Goal: Information Seeking & Learning: Learn about a topic

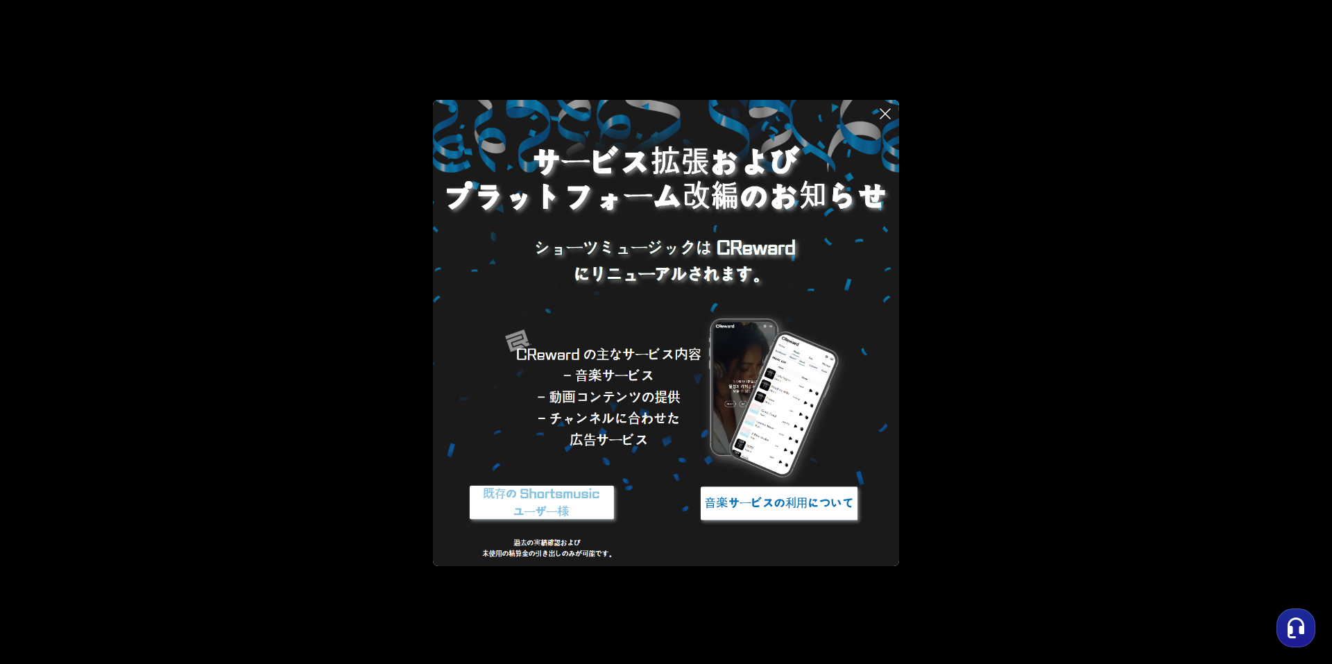
click at [557, 496] on img at bounding box center [541, 503] width 173 height 52
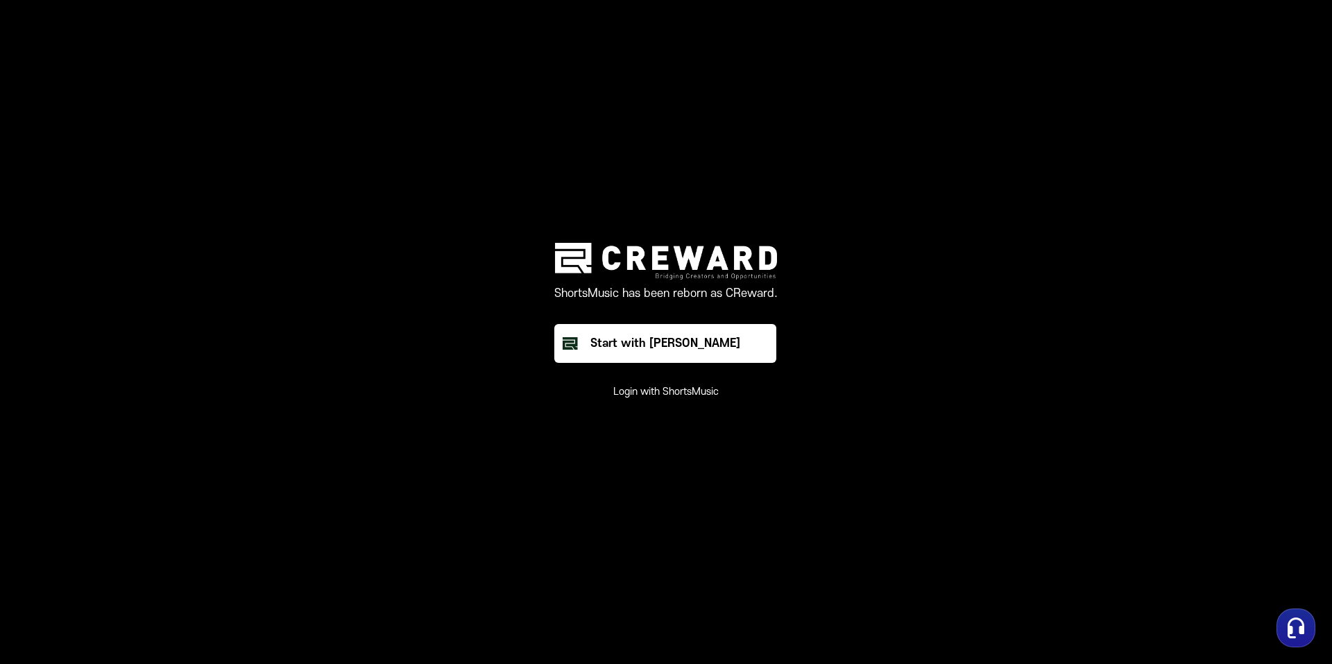
click at [653, 387] on button "Login with ShortsMusic" at bounding box center [665, 392] width 105 height 14
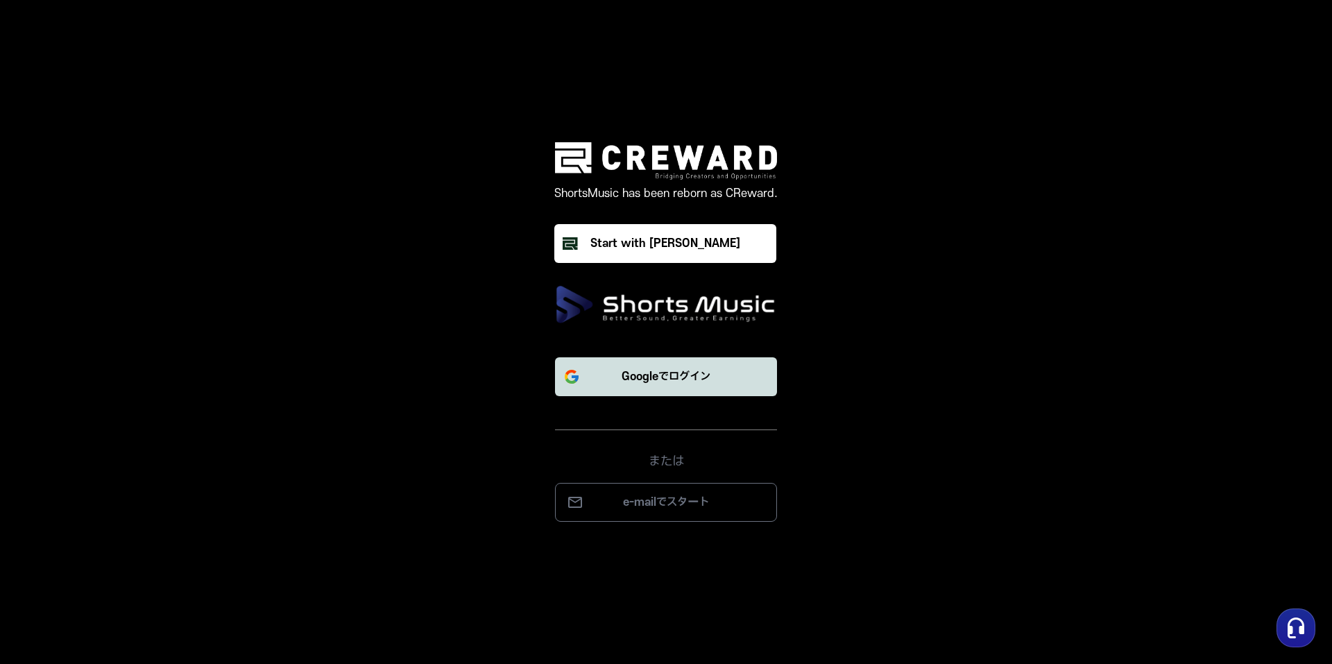
click at [664, 361] on button "Googleでログイン" at bounding box center [666, 376] width 222 height 39
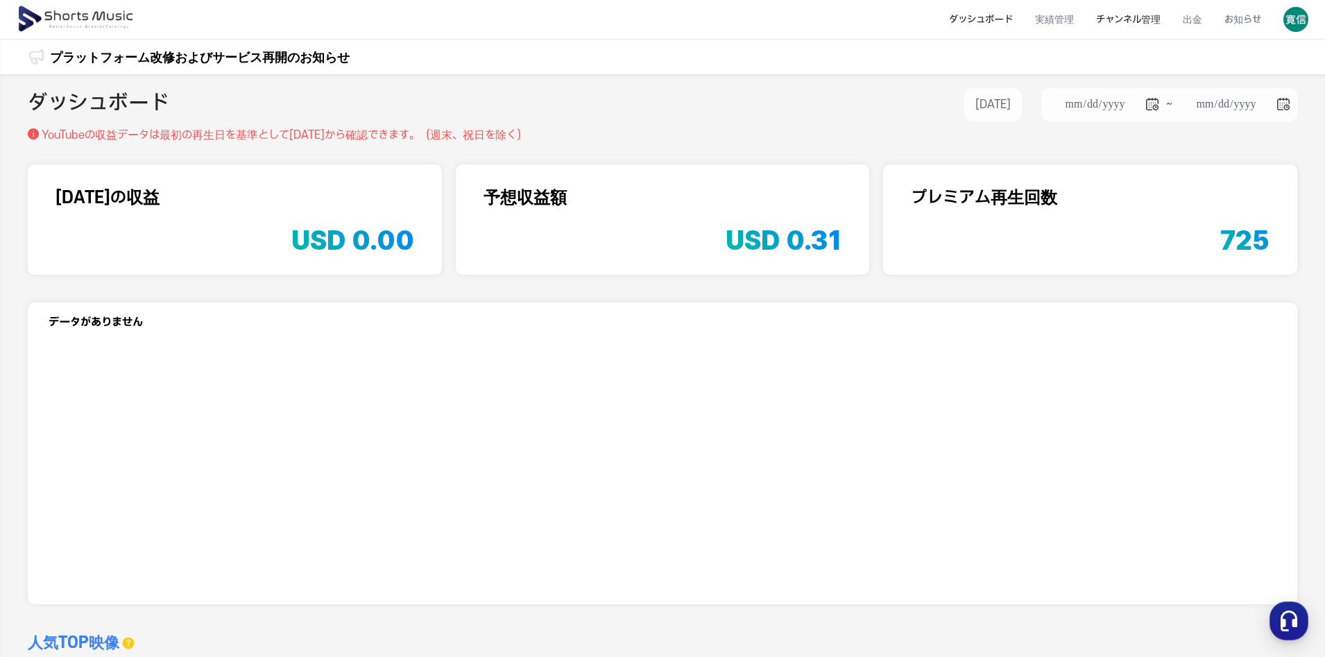
click at [1147, 20] on li "チャンネル管理" at bounding box center [1128, 19] width 87 height 37
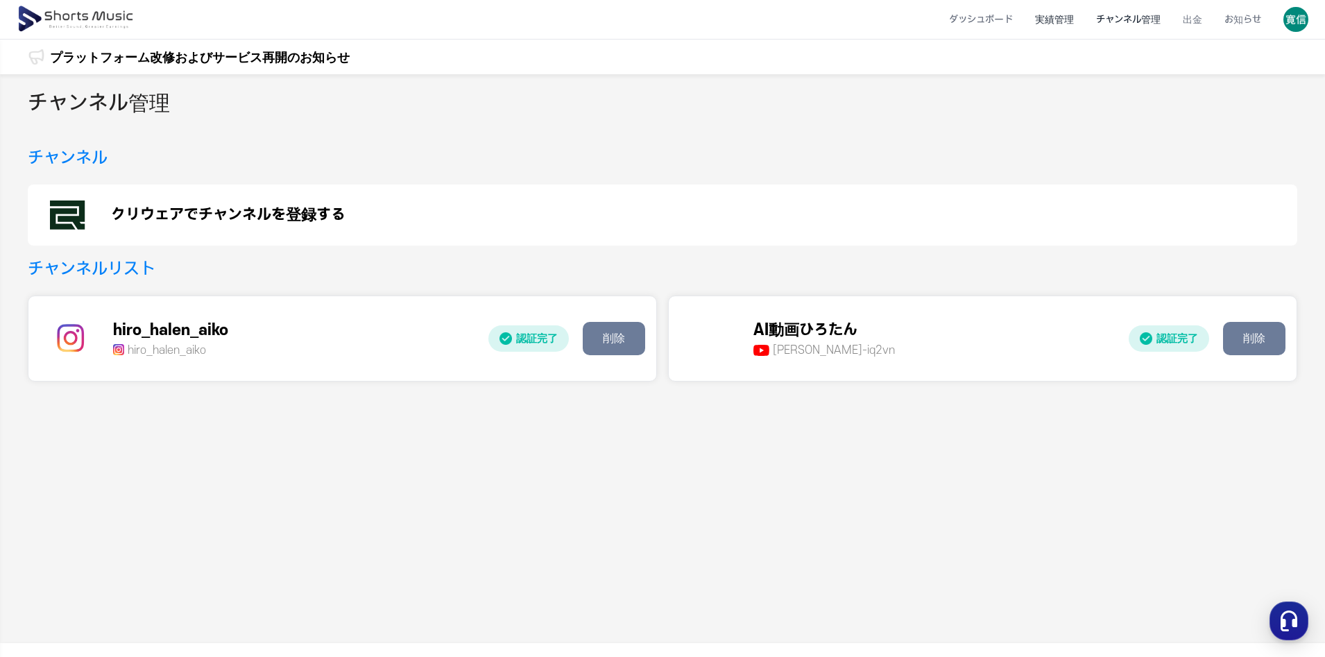
click at [1069, 19] on li "実績管理" at bounding box center [1054, 19] width 61 height 37
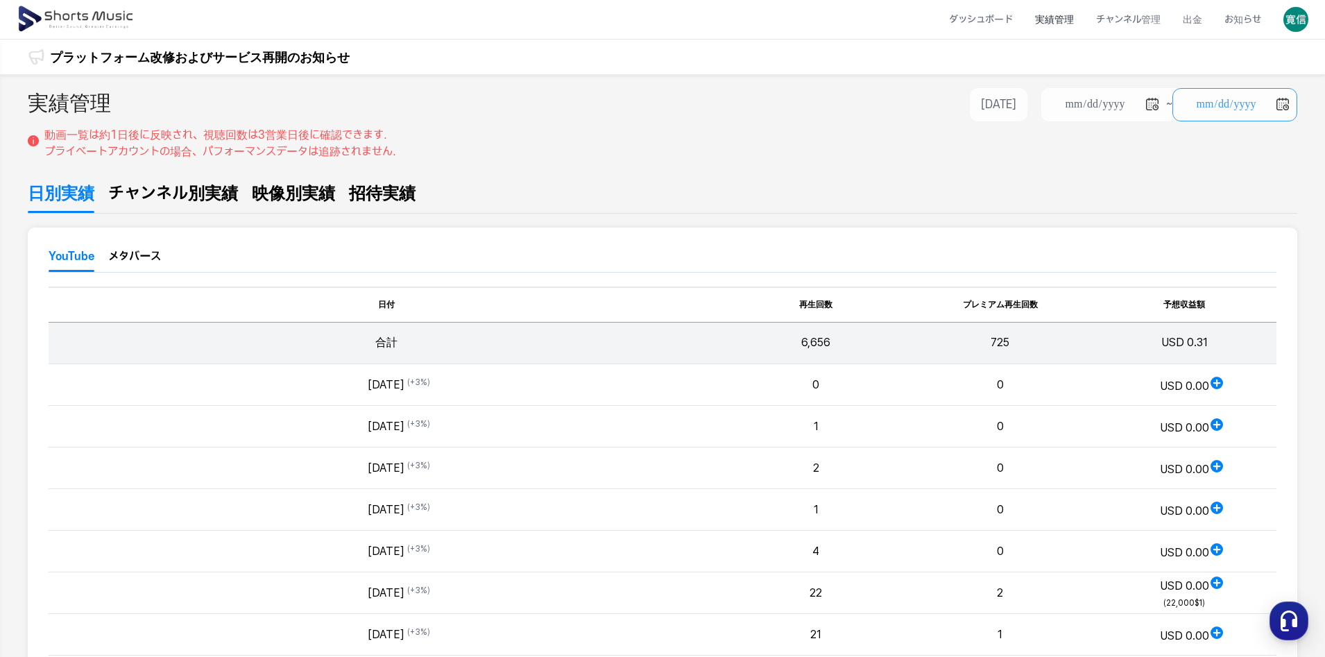
click at [1279, 106] on input "**********" at bounding box center [1234, 104] width 125 height 33
type input "**********"
click at [979, 26] on li "ダッシュボード" at bounding box center [981, 19] width 86 height 37
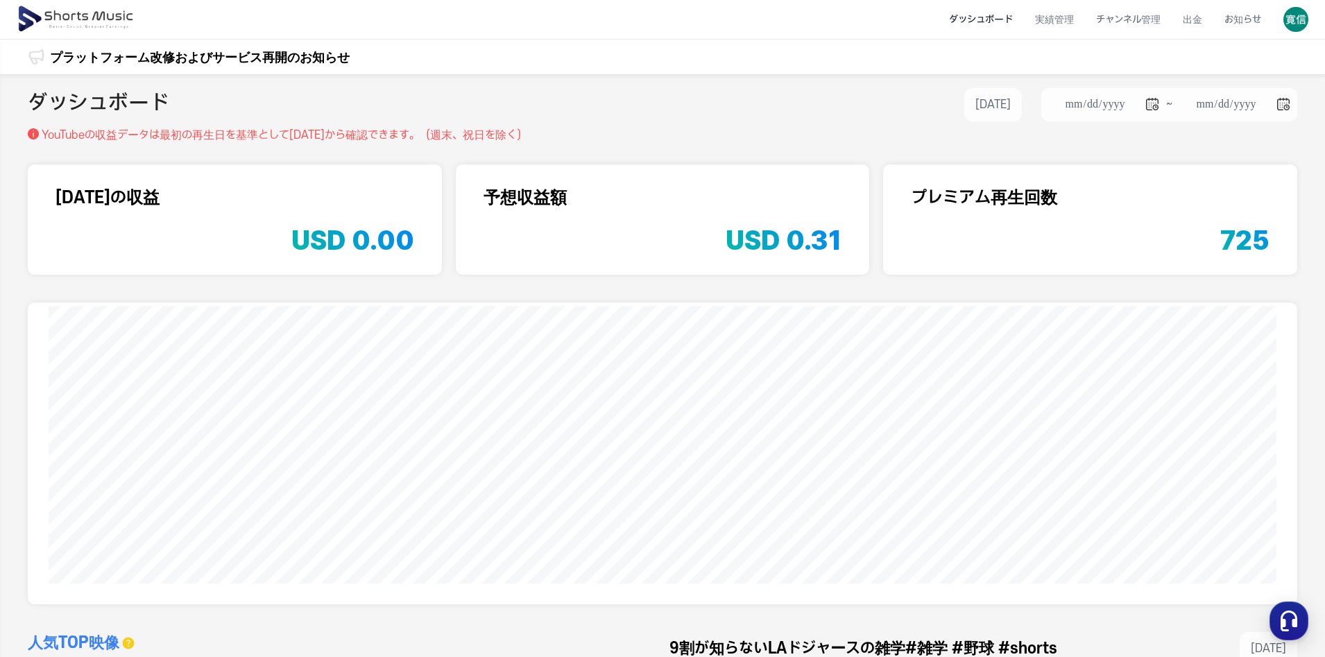
scroll to position [463, 0]
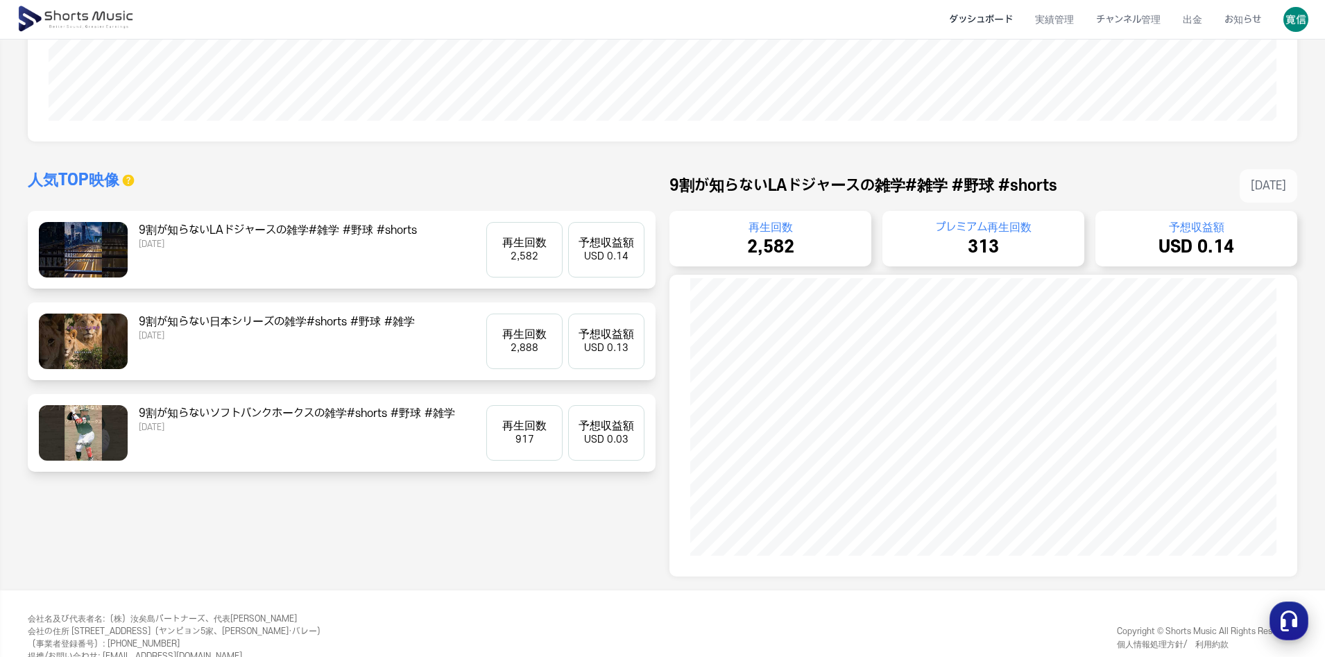
click at [1277, 619] on icon "button" at bounding box center [1289, 620] width 25 height 25
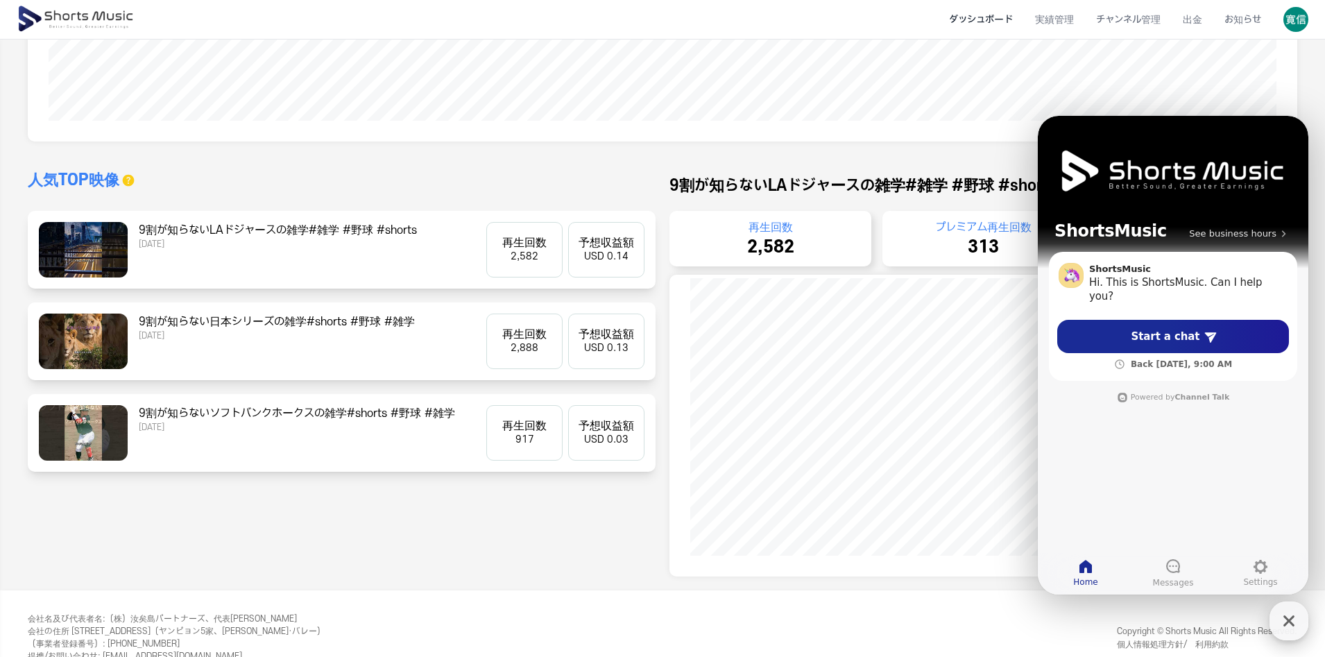
click at [1297, 618] on icon "button" at bounding box center [1289, 620] width 25 height 25
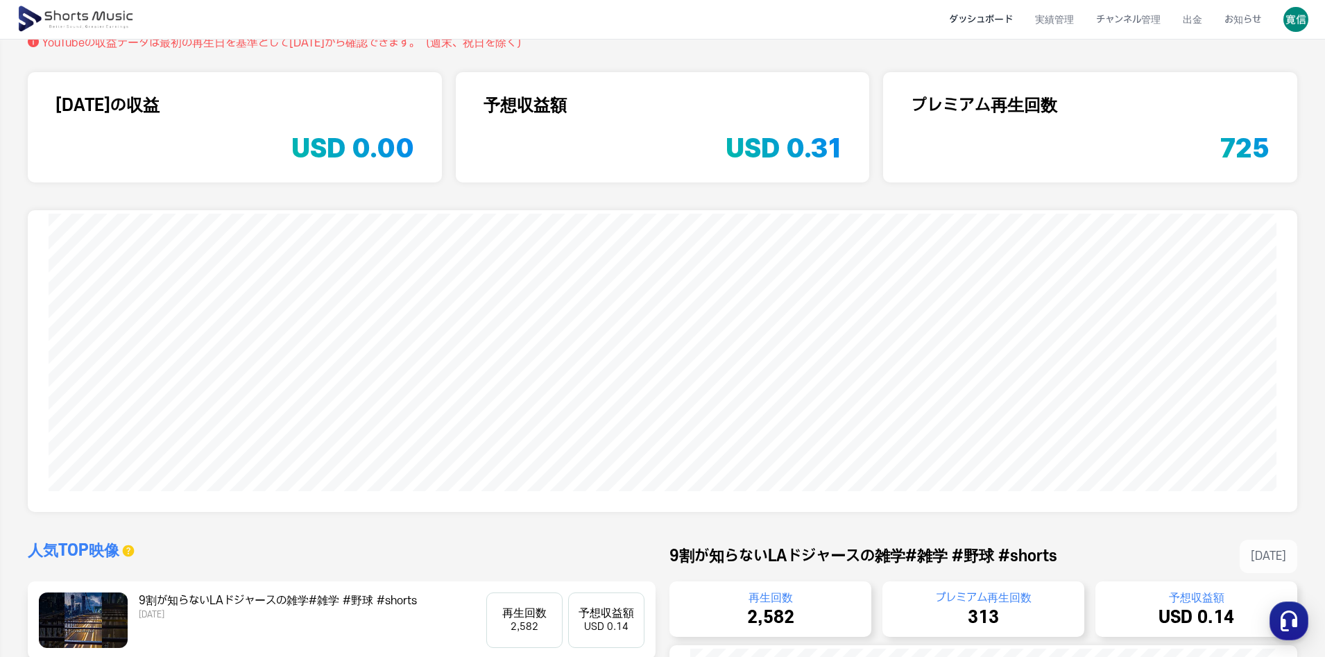
scroll to position [0, 0]
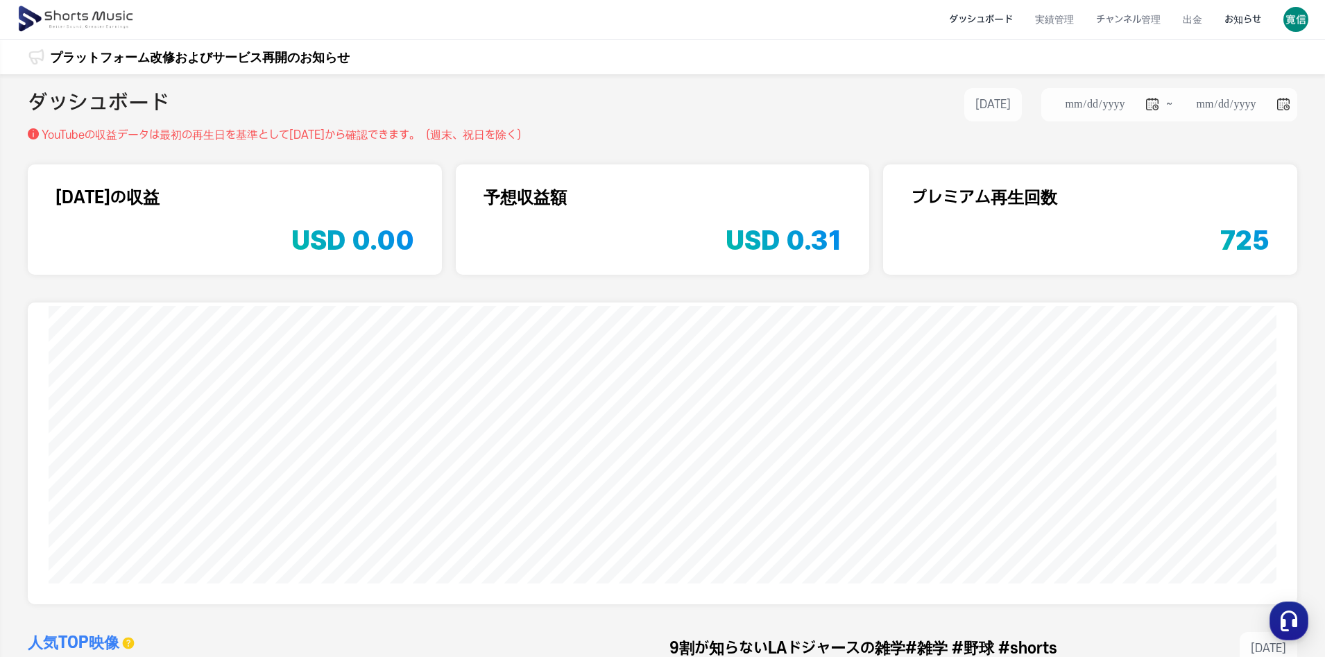
click at [1254, 27] on li "お知らせ" at bounding box center [1242, 19] width 59 height 37
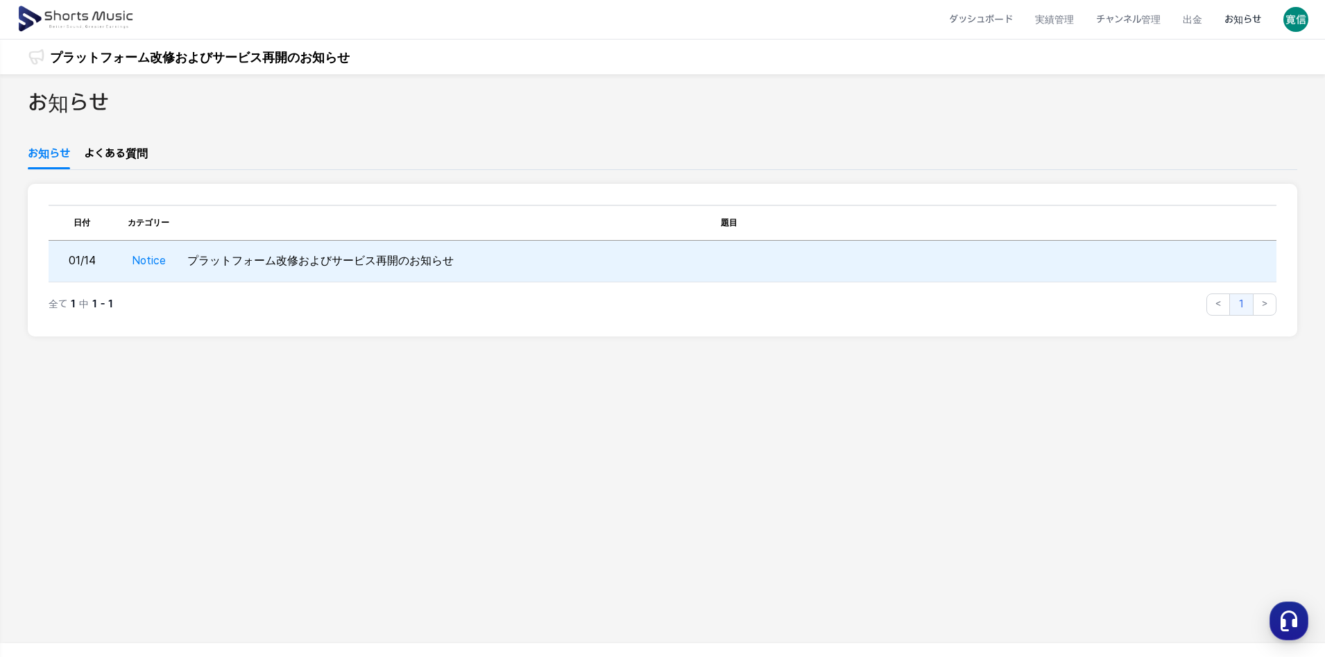
click at [148, 252] on td "Notice" at bounding box center [148, 262] width 67 height 42
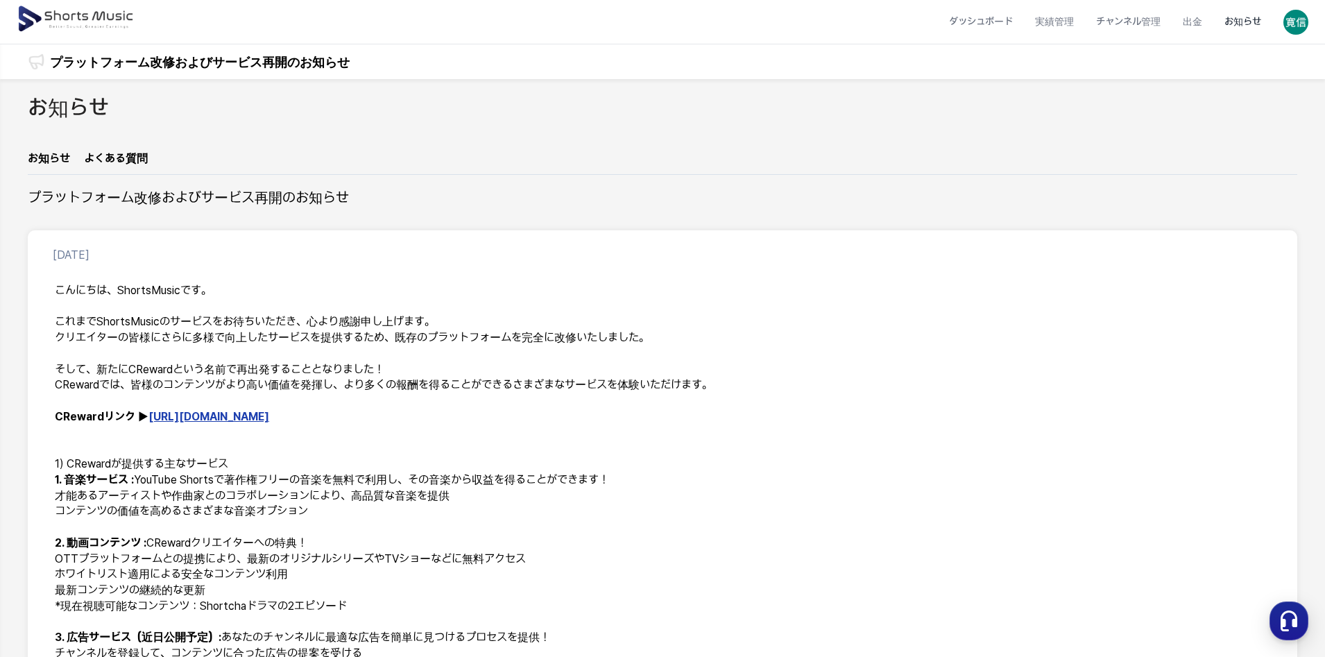
scroll to position [92, 0]
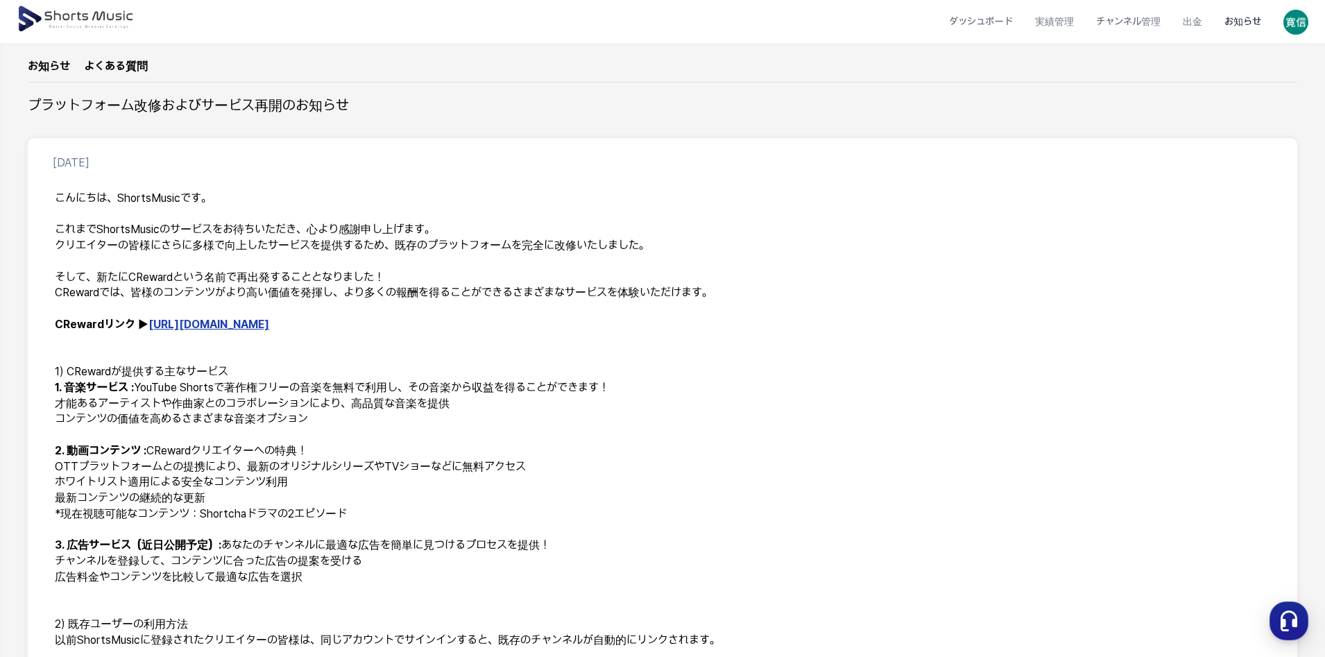
click at [203, 321] on link "[URL][DOMAIN_NAME]" at bounding box center [208, 324] width 121 height 13
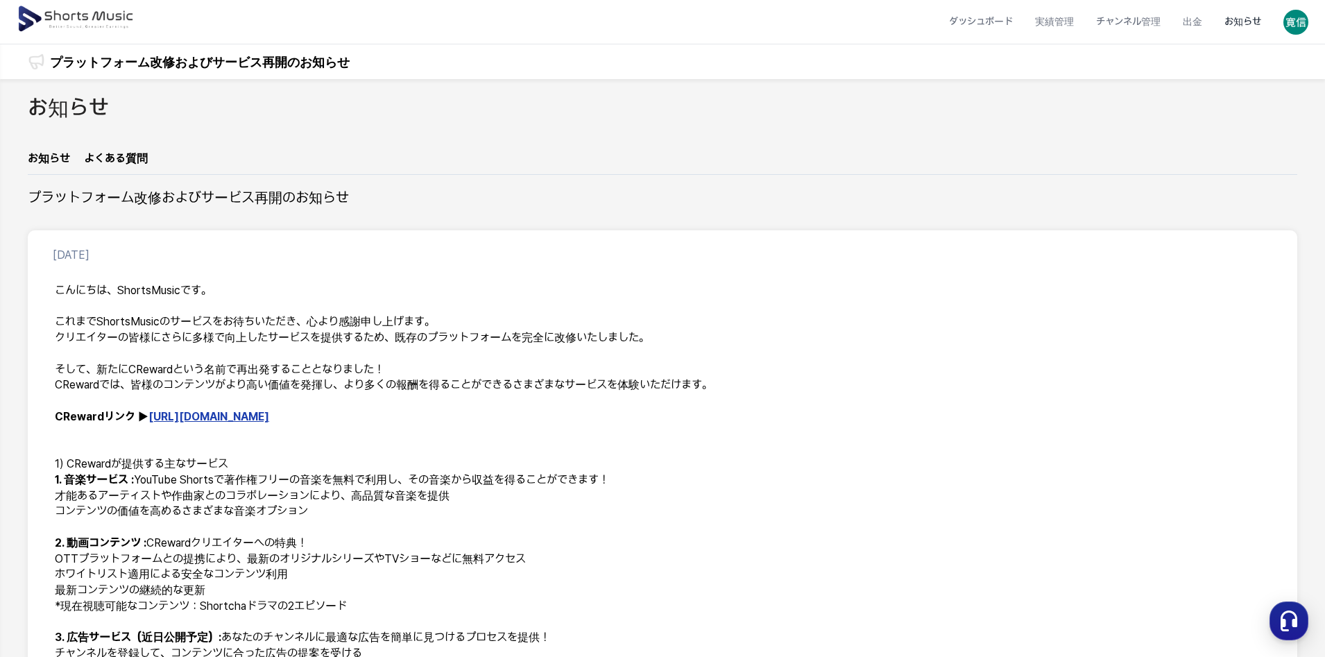
click at [207, 415] on link "https://creward.net/" at bounding box center [208, 416] width 121 height 13
drag, startPoint x: 1250, startPoint y: 2, endPoint x: 1021, endPoint y: 292, distance: 369.9
click at [1021, 292] on p "こんにちは、ShortsMusicです。" at bounding box center [662, 291] width 1215 height 16
